Goal: Task Accomplishment & Management: Use online tool/utility

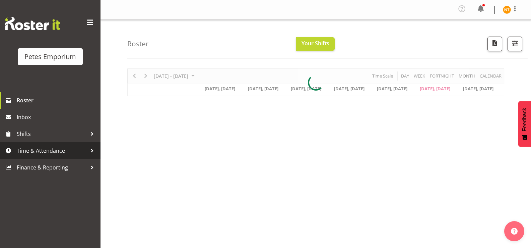
click at [41, 154] on span "Time & Attendance" at bounding box center [52, 150] width 70 height 10
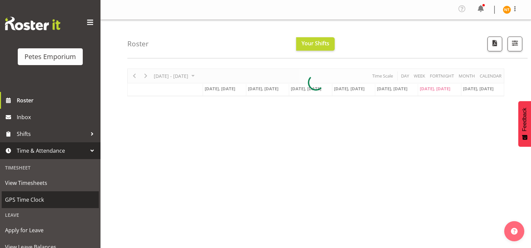
click at [33, 196] on span "GPS Time Clock" at bounding box center [50, 199] width 90 height 10
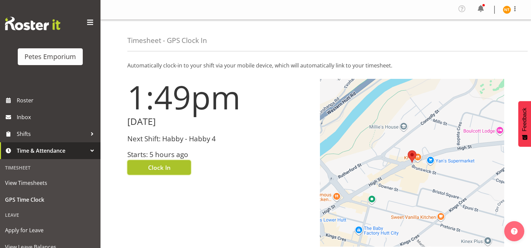
click at [160, 170] on span "Clock In" at bounding box center [159, 167] width 22 height 9
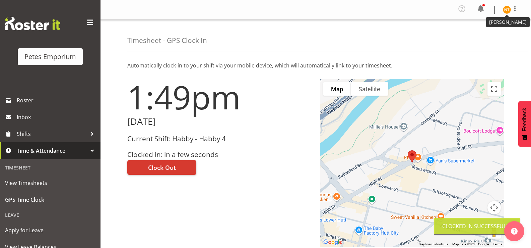
click at [507, 8] on img at bounding box center [507, 10] width 8 height 8
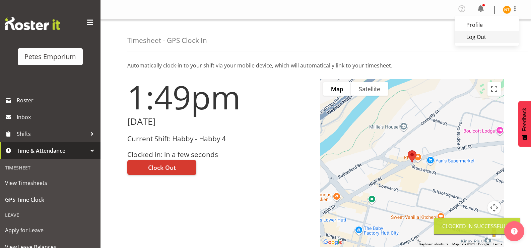
click at [474, 40] on link "Log Out" at bounding box center [486, 37] width 64 height 12
